Goal: Task Accomplishment & Management: Use online tool/utility

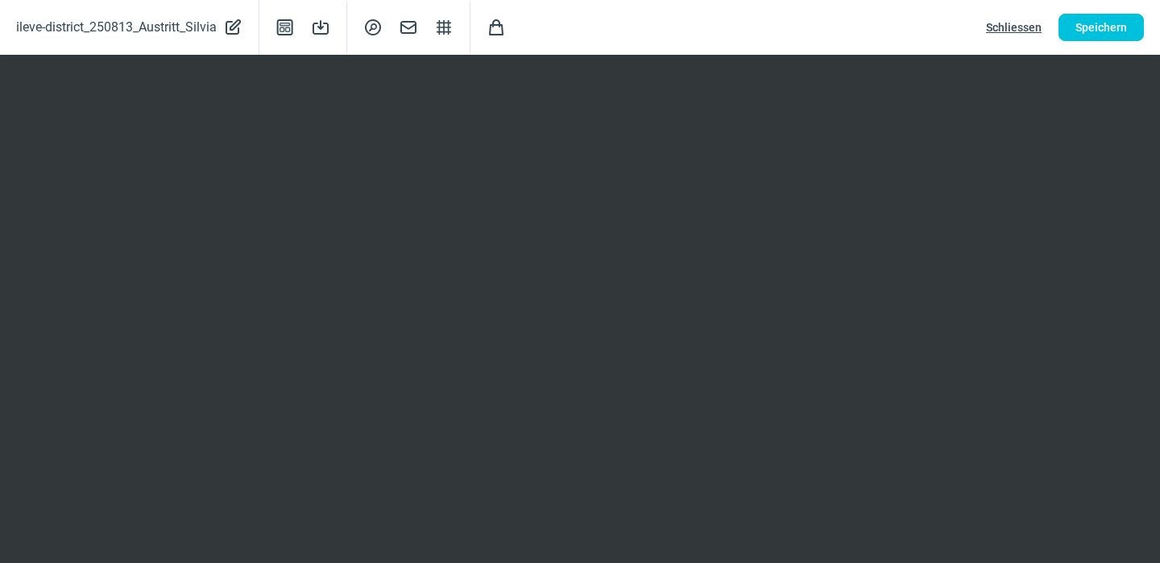
click at [1105, 21] on span "Speichern" at bounding box center [1101, 27] width 52 height 26
click at [1008, 23] on span "Schliessen" at bounding box center [1014, 27] width 56 height 26
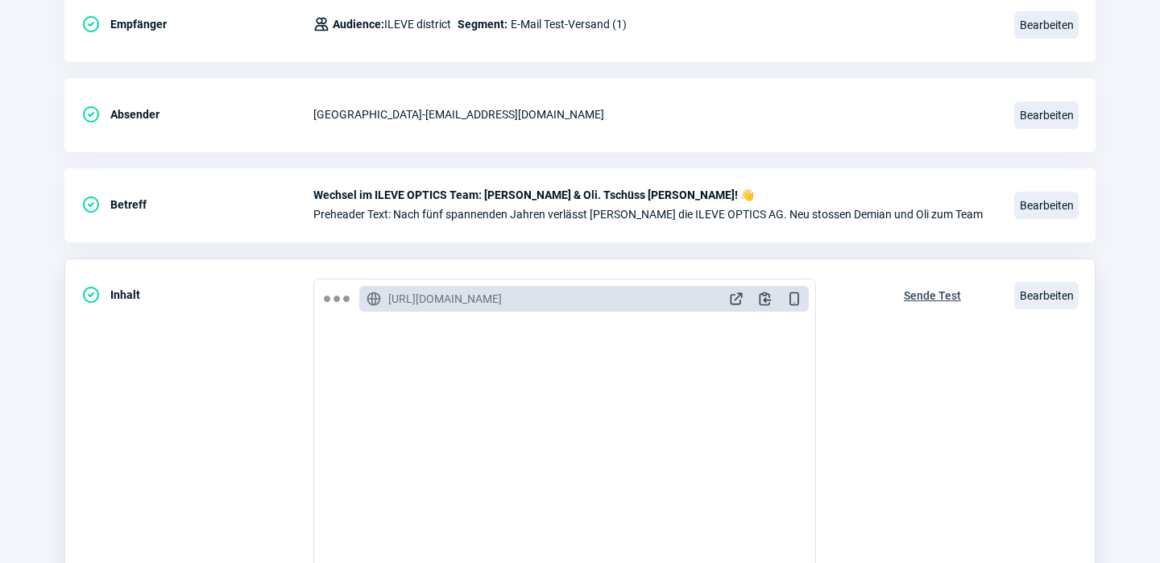
scroll to position [0, 0]
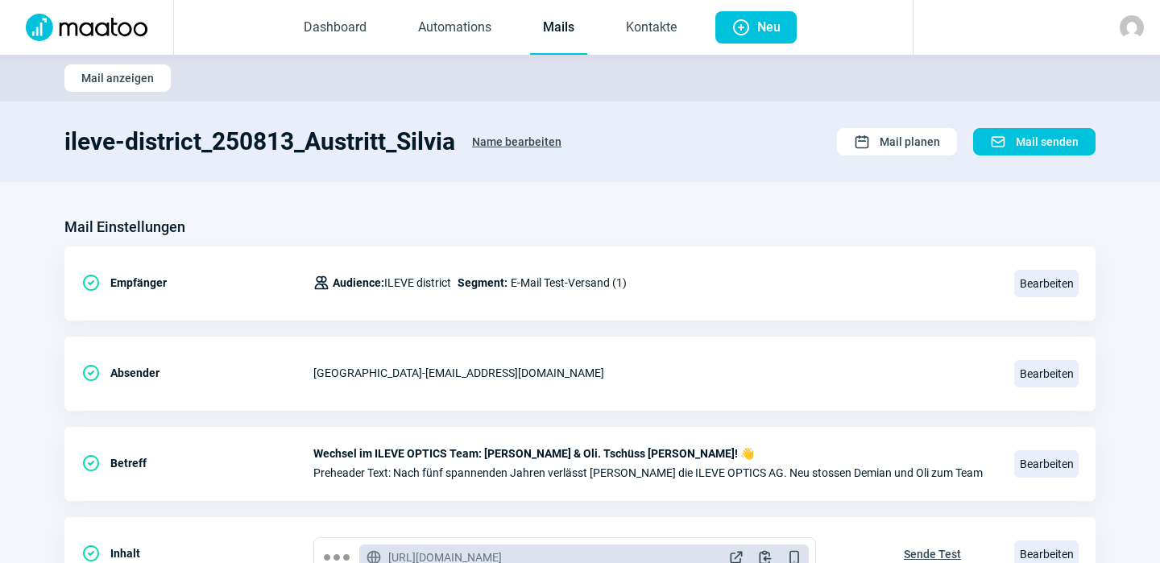
click at [552, 24] on link "Mails" at bounding box center [558, 28] width 57 height 53
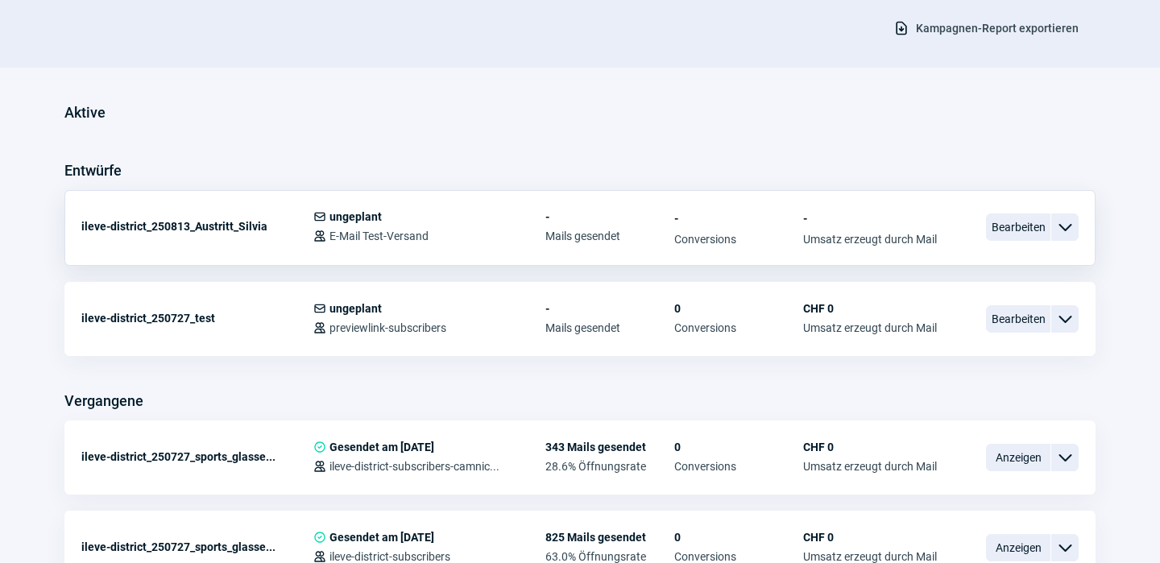
scroll to position [319, 0]
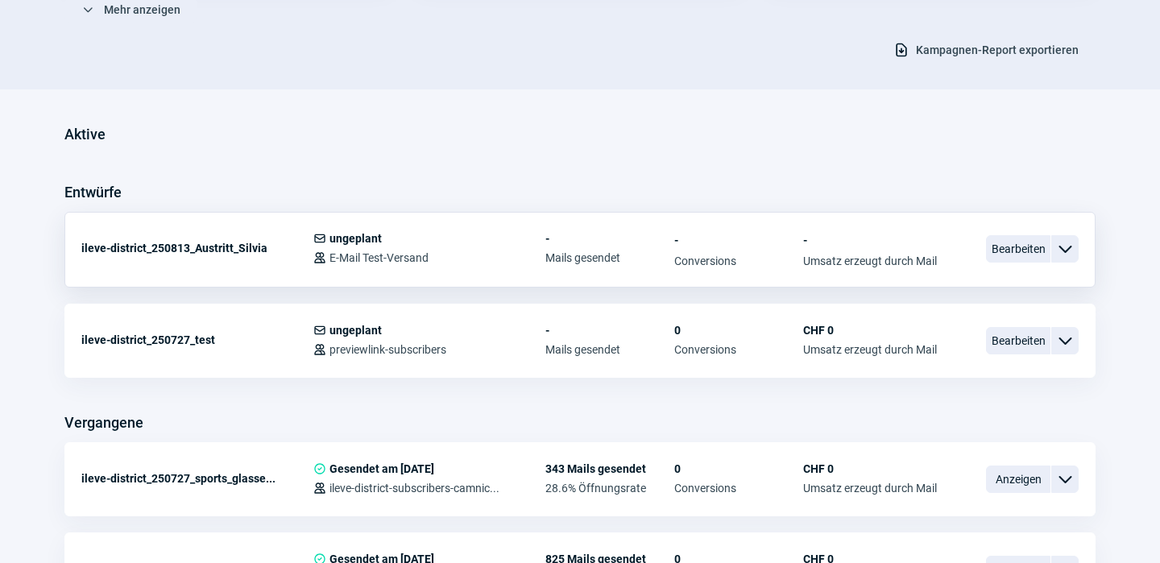
click at [1061, 248] on span "ChevronDown icon" at bounding box center [1064, 248] width 19 height 19
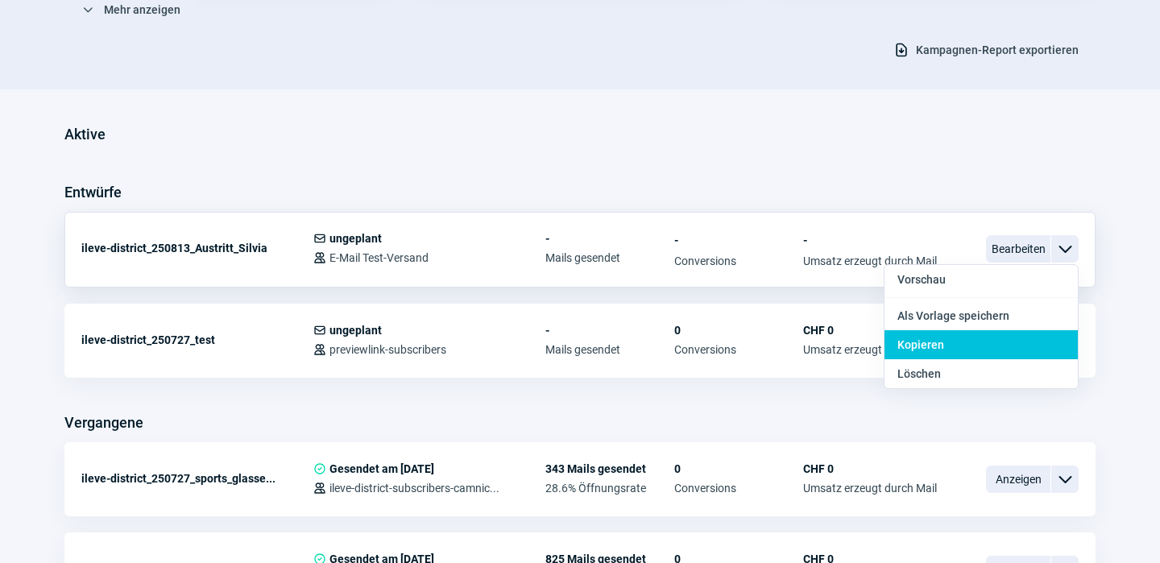
click at [929, 342] on span "Kopieren" at bounding box center [920, 344] width 47 height 13
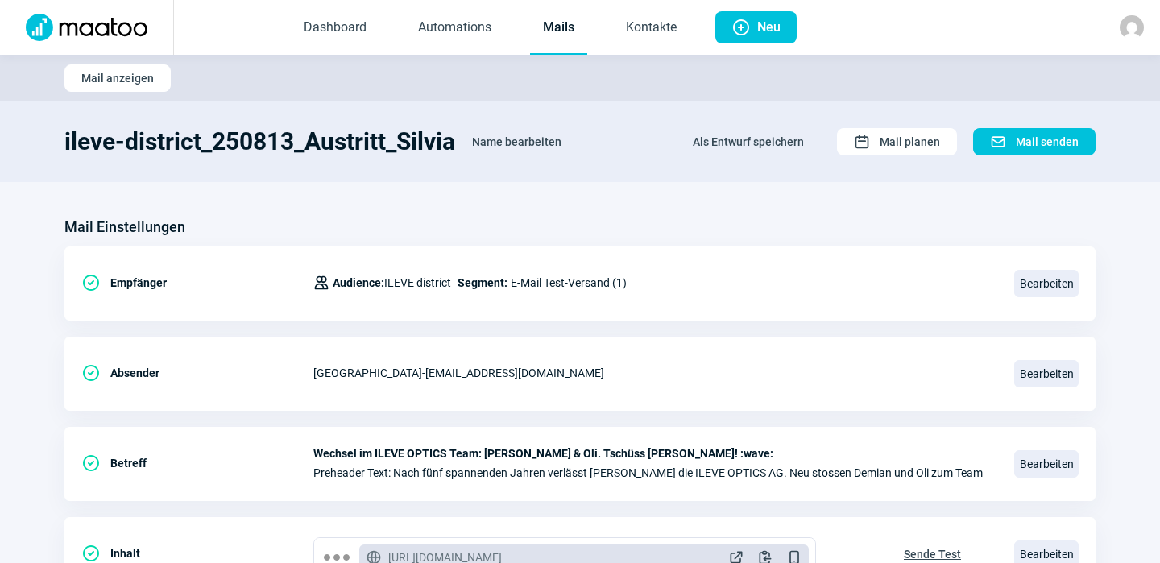
click at [512, 139] on span "Name bearbeiten" at bounding box center [516, 142] width 89 height 26
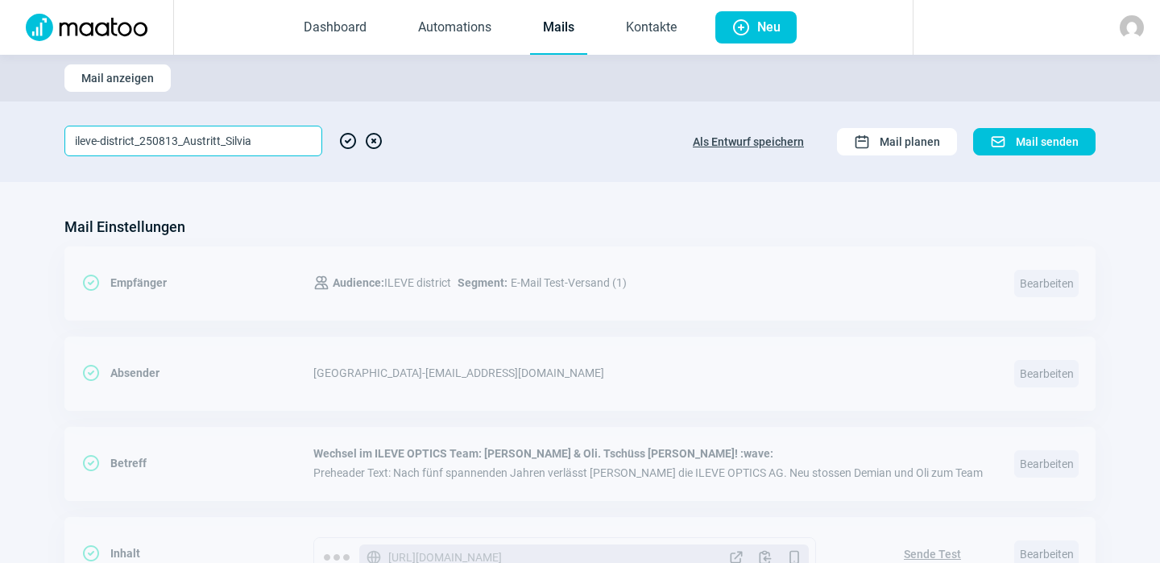
click at [263, 139] on input "ileve-district_250813_Austritt_Silvia" at bounding box center [193, 141] width 258 height 31
type input "ileve-district_250813_Wechsel_im_Team"
click at [347, 135] on span "CheckCircle icon" at bounding box center [347, 141] width 19 height 31
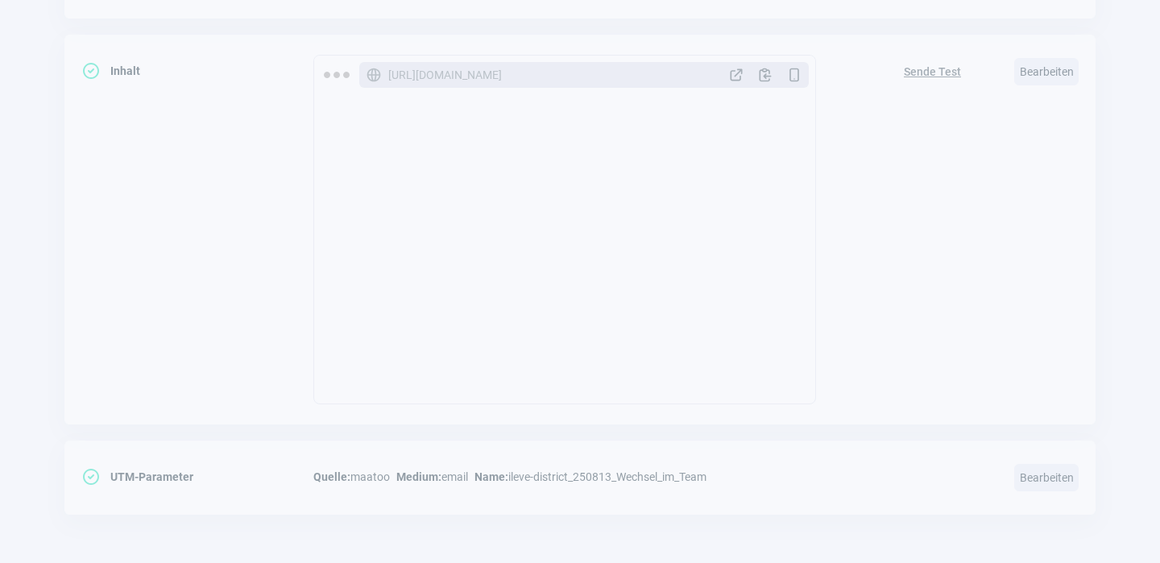
scroll to position [798, 0]
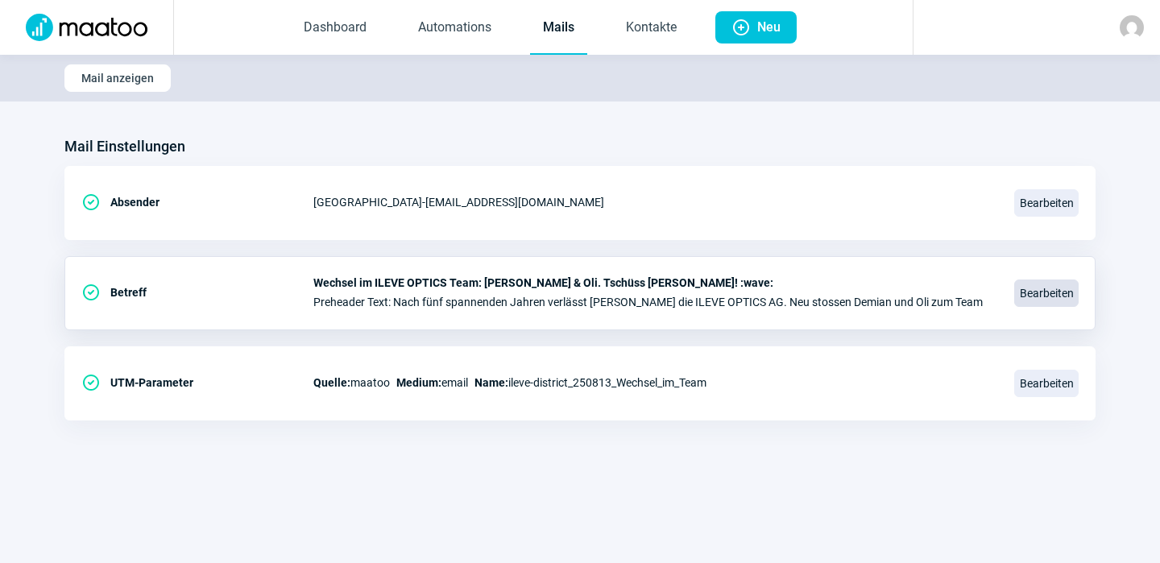
click at [1039, 296] on span "Bearbeiten" at bounding box center [1046, 293] width 64 height 27
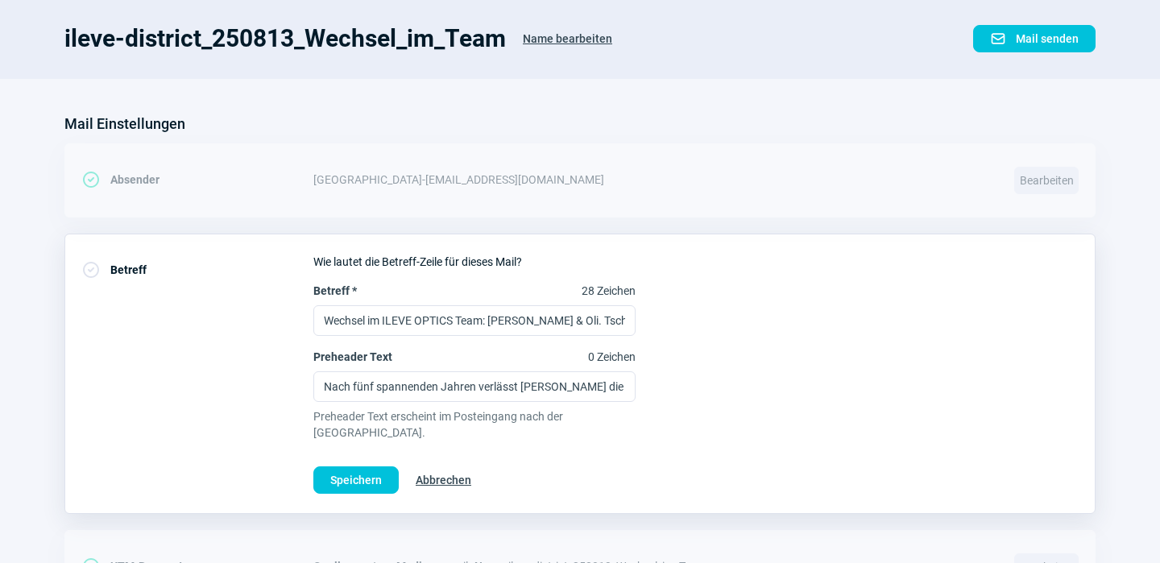
scroll to position [105, 0]
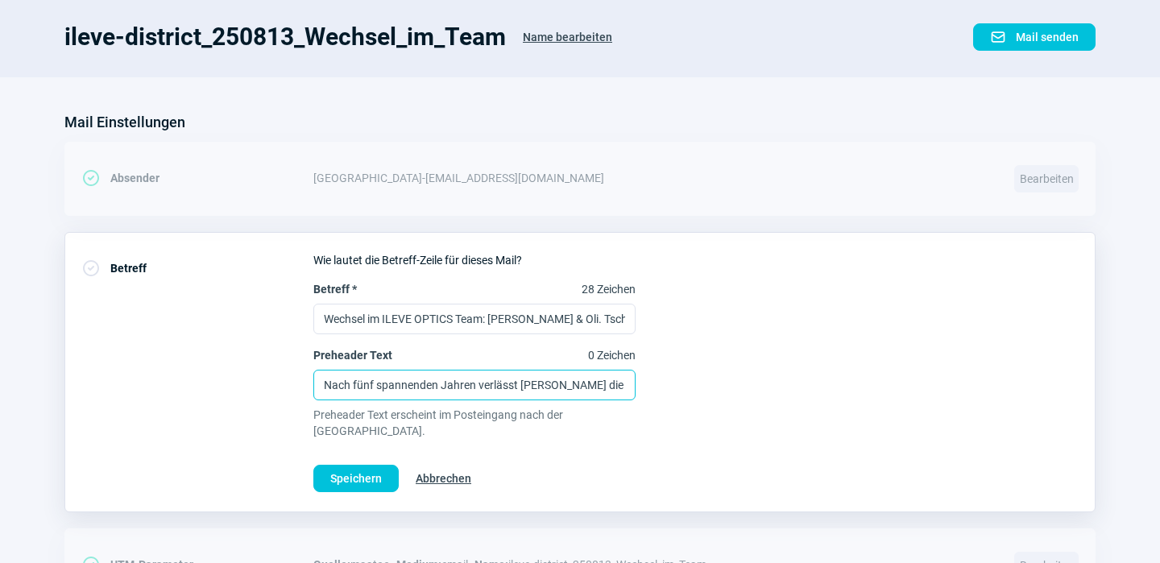
click at [619, 380] on input "Nach fünf spannenden Jahren verlässt [PERSON_NAME] die ILEVE OPTICS AG. Neu sto…" at bounding box center [474, 385] width 322 height 31
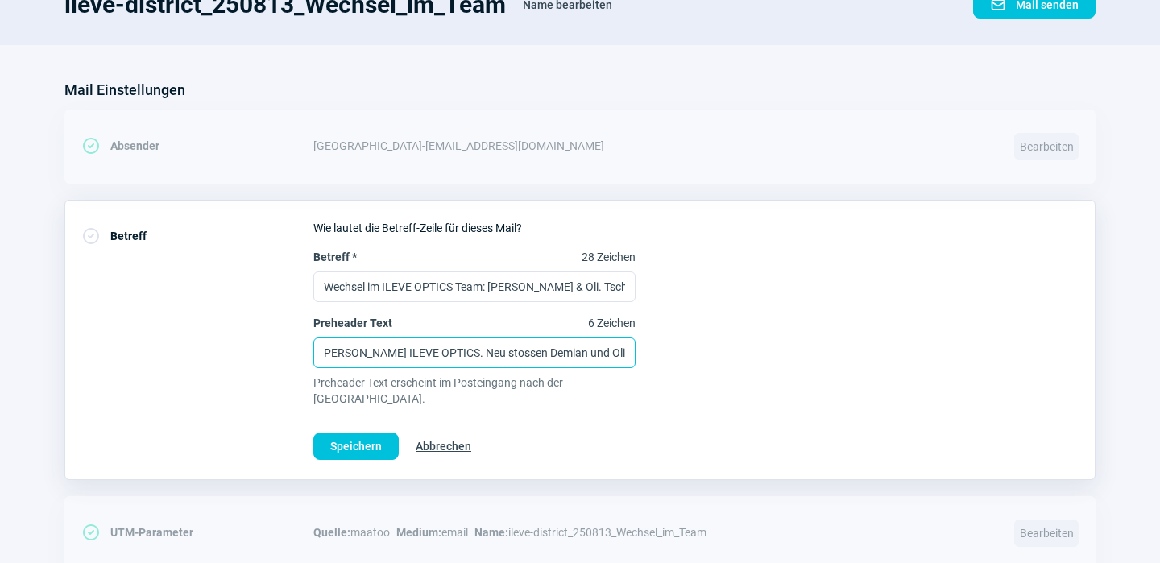
scroll to position [138, 0]
type input "Nach fünf spannenden Jahren verlässt [PERSON_NAME] ILEVE OPTICS. Neu stossen De…"
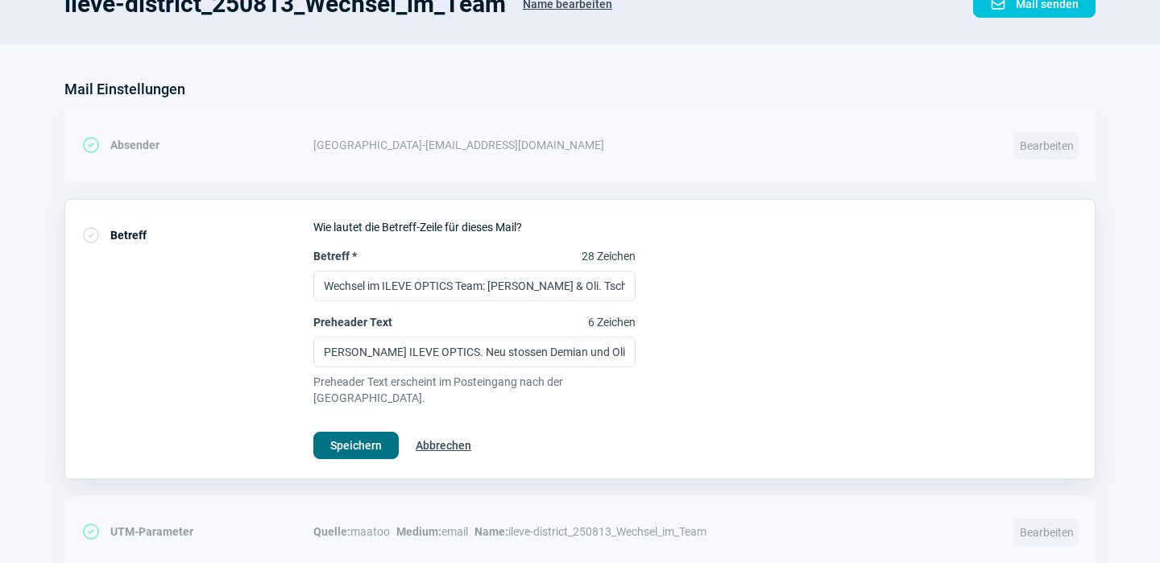
scroll to position [0, 0]
click at [358, 433] on span "Speichern" at bounding box center [356, 446] width 52 height 26
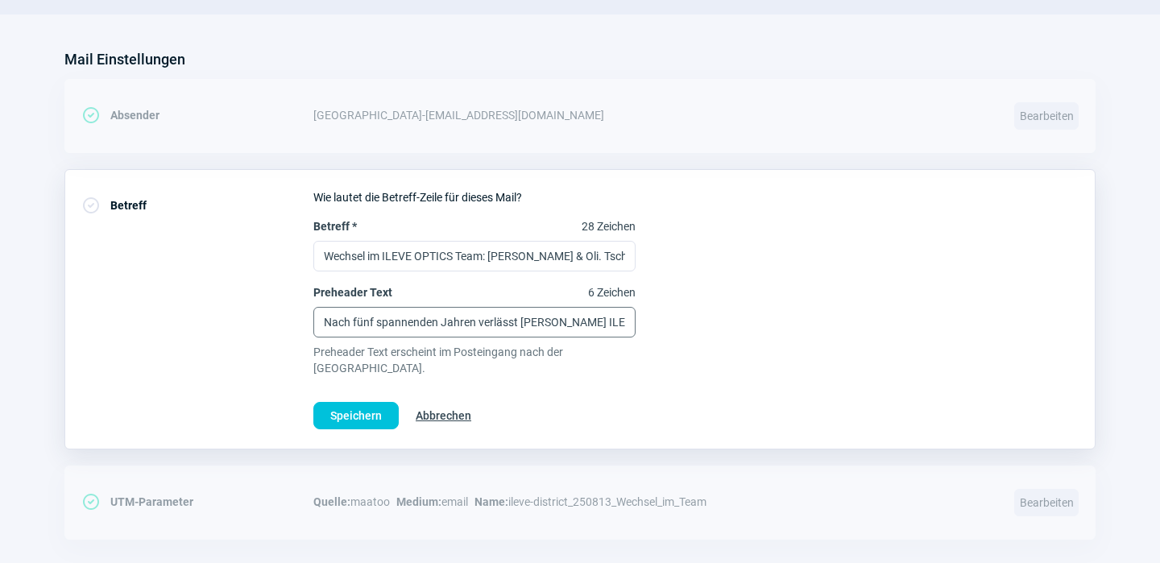
scroll to position [176, 0]
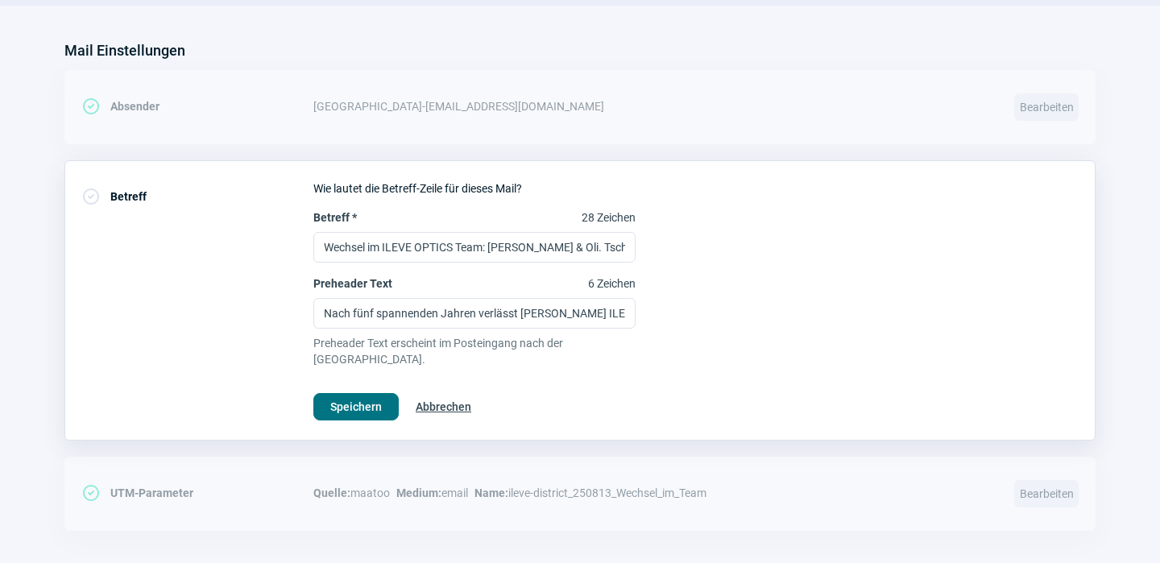
click at [364, 394] on span "Speichern" at bounding box center [356, 407] width 52 height 26
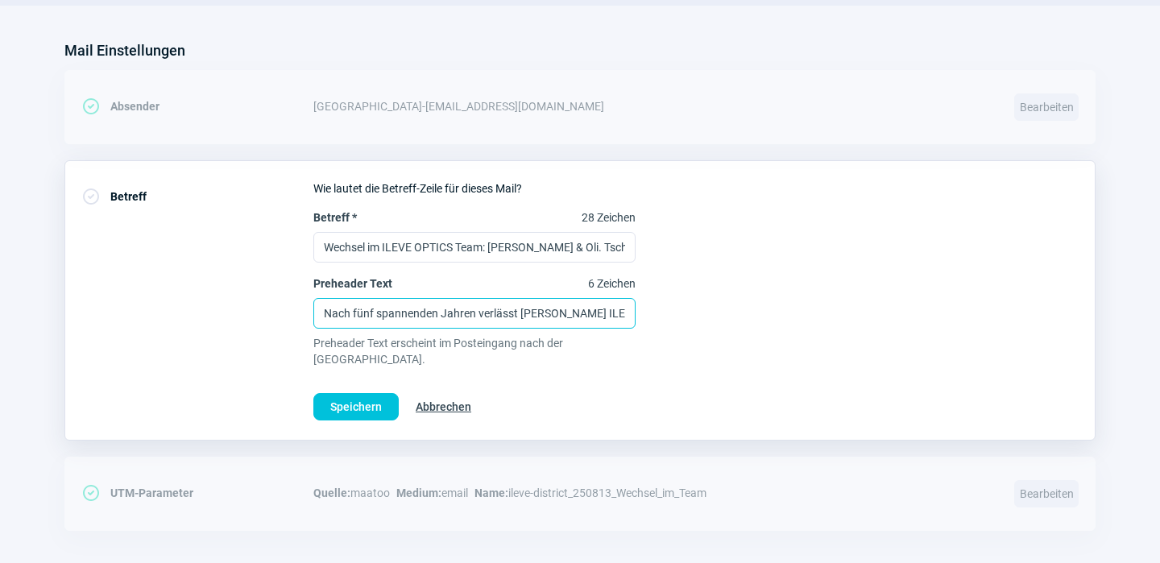
click at [518, 316] on input "Nach fünf spannenden Jahren verlässt [PERSON_NAME] ILEVE OPTICS. Neu stossen De…" at bounding box center [474, 313] width 322 height 31
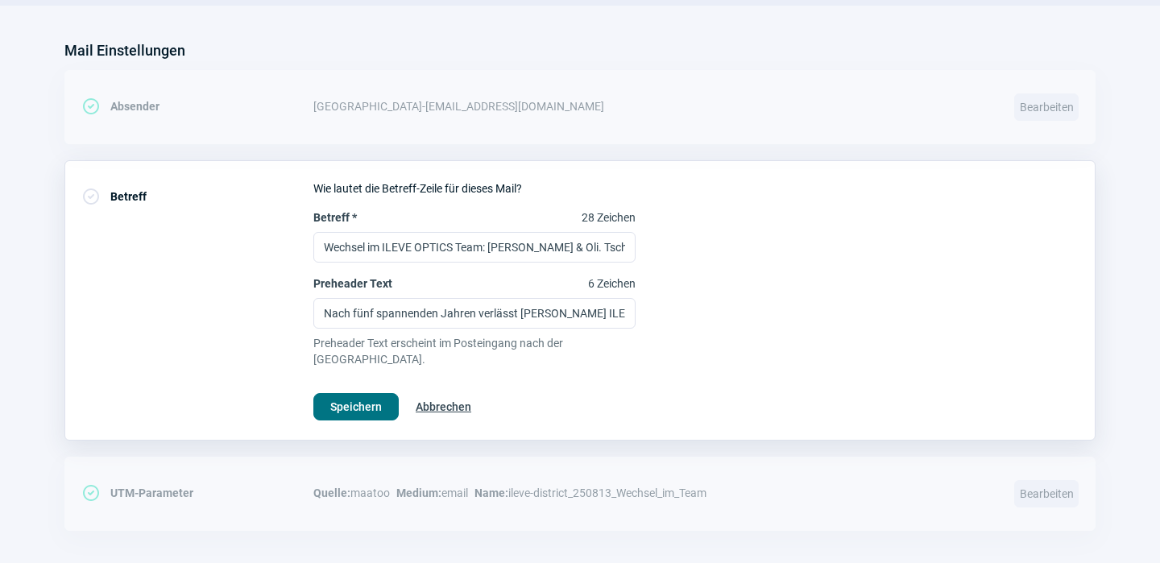
click at [374, 394] on span "Speichern" at bounding box center [356, 407] width 52 height 26
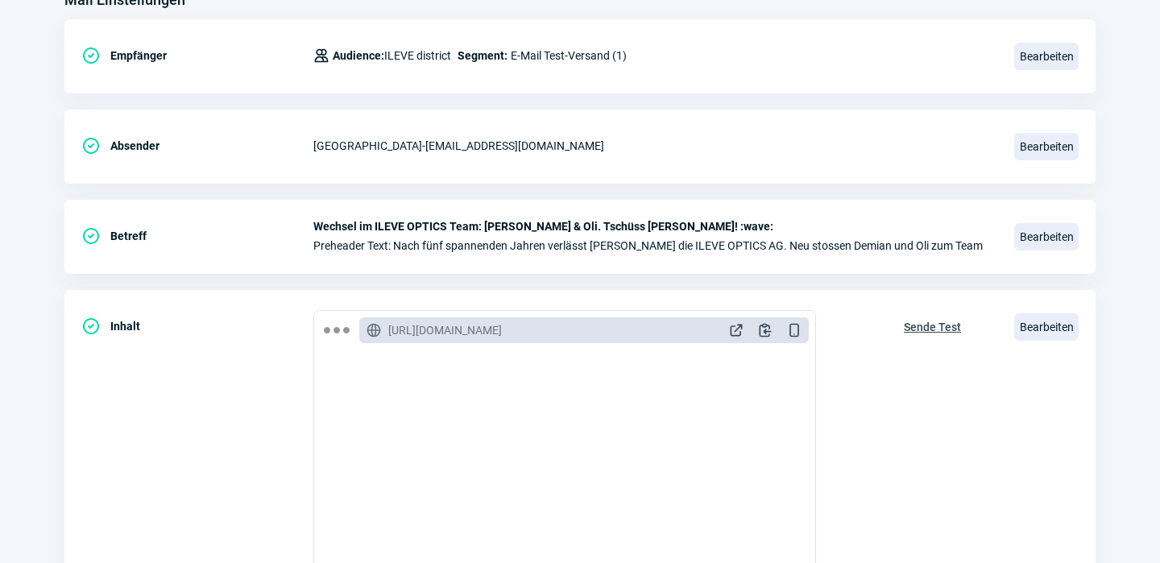
scroll to position [273, 0]
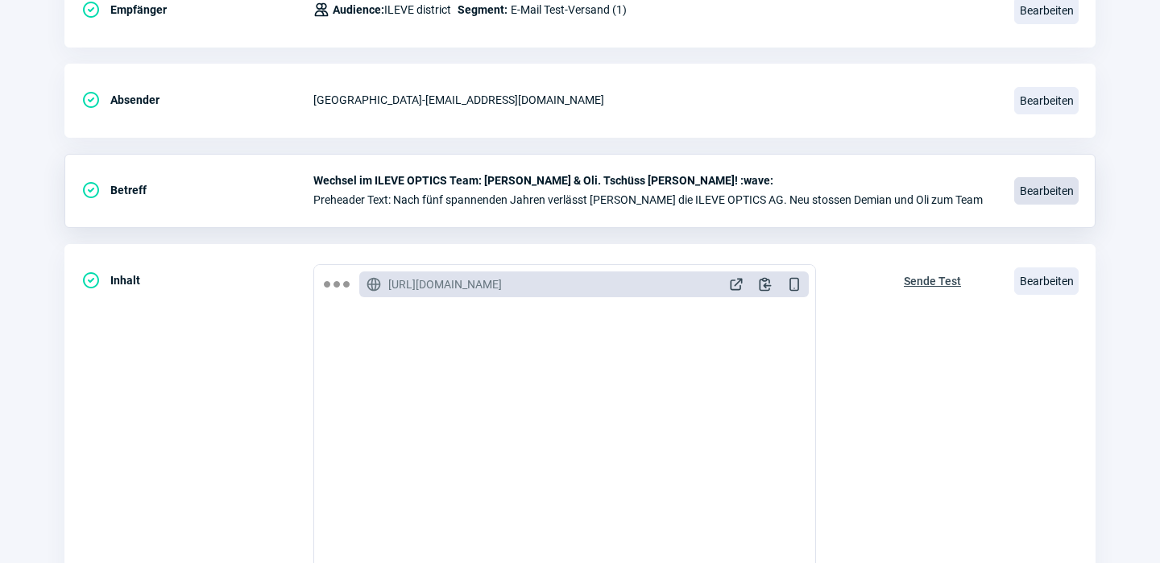
click at [1042, 193] on span "Bearbeiten" at bounding box center [1046, 190] width 64 height 27
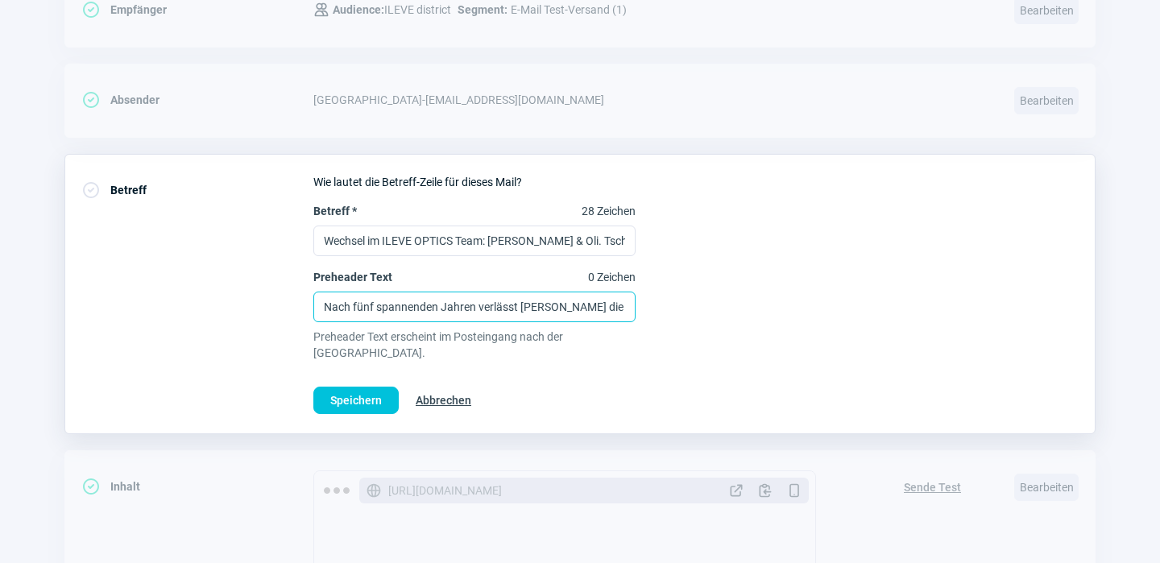
click at [565, 309] on input "Nach fünf spannenden Jahren verlässt [PERSON_NAME] die ILEVE OPTICS AG. Neu sto…" at bounding box center [474, 307] width 322 height 31
type input "Nach fünf spannenden Jahren verlässt [PERSON_NAME] ILEVE OPTICS. Neu stossen De…"
click at [352, 387] on span "Speichern" at bounding box center [356, 400] width 52 height 26
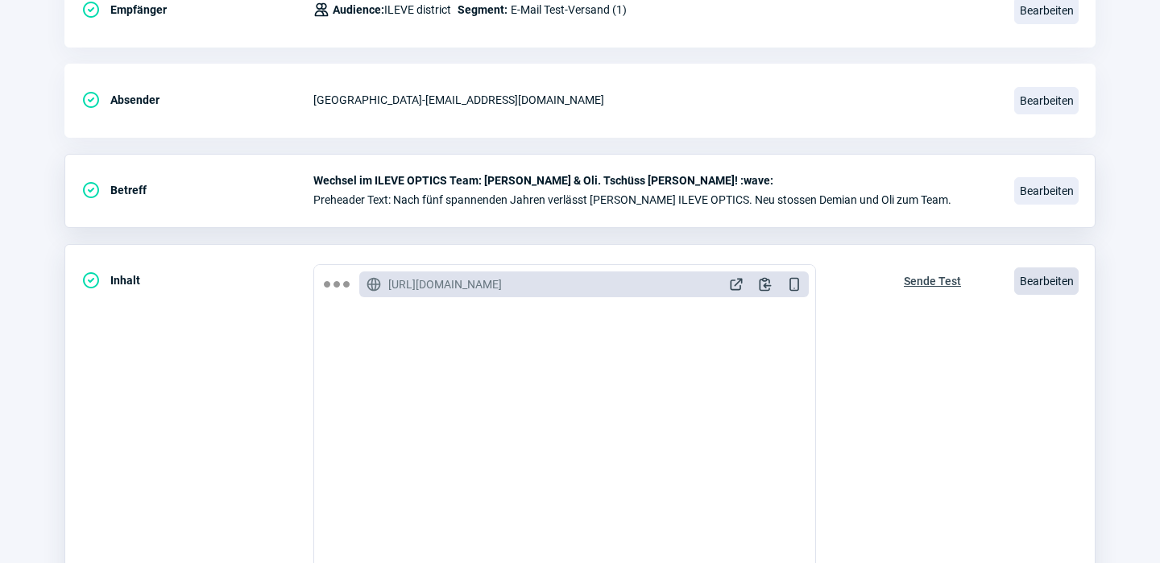
click at [1051, 278] on span "Bearbeiten" at bounding box center [1046, 280] width 64 height 27
